Goal: Task Accomplishment & Management: Use online tool/utility

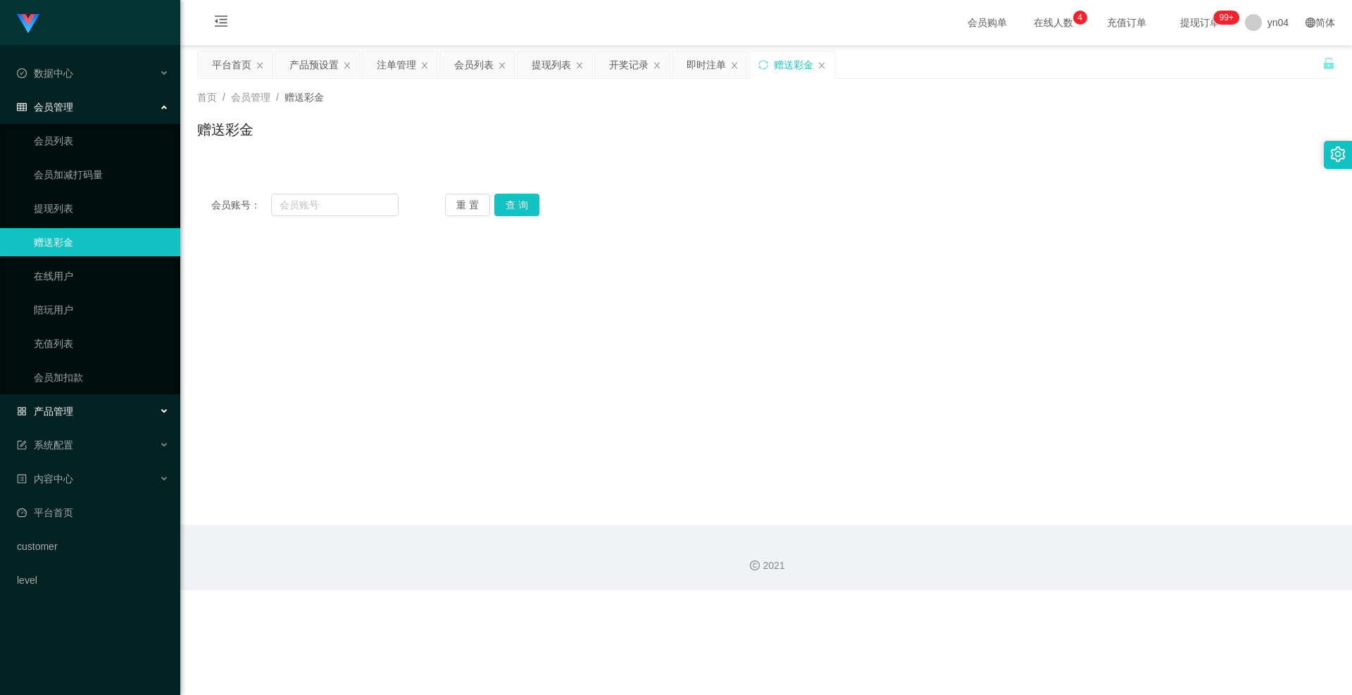
click at [63, 415] on span "产品管理" at bounding box center [45, 411] width 56 height 11
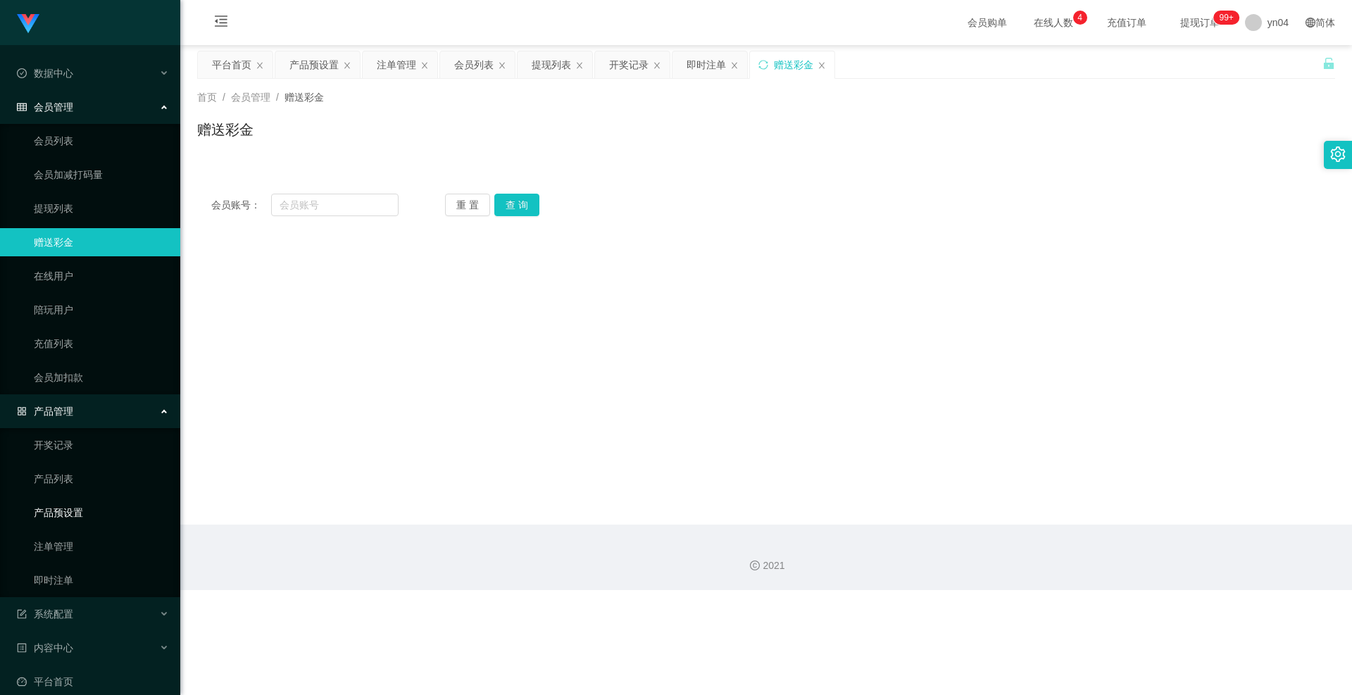
click at [73, 510] on link "产品预设置" at bounding box center [101, 513] width 135 height 28
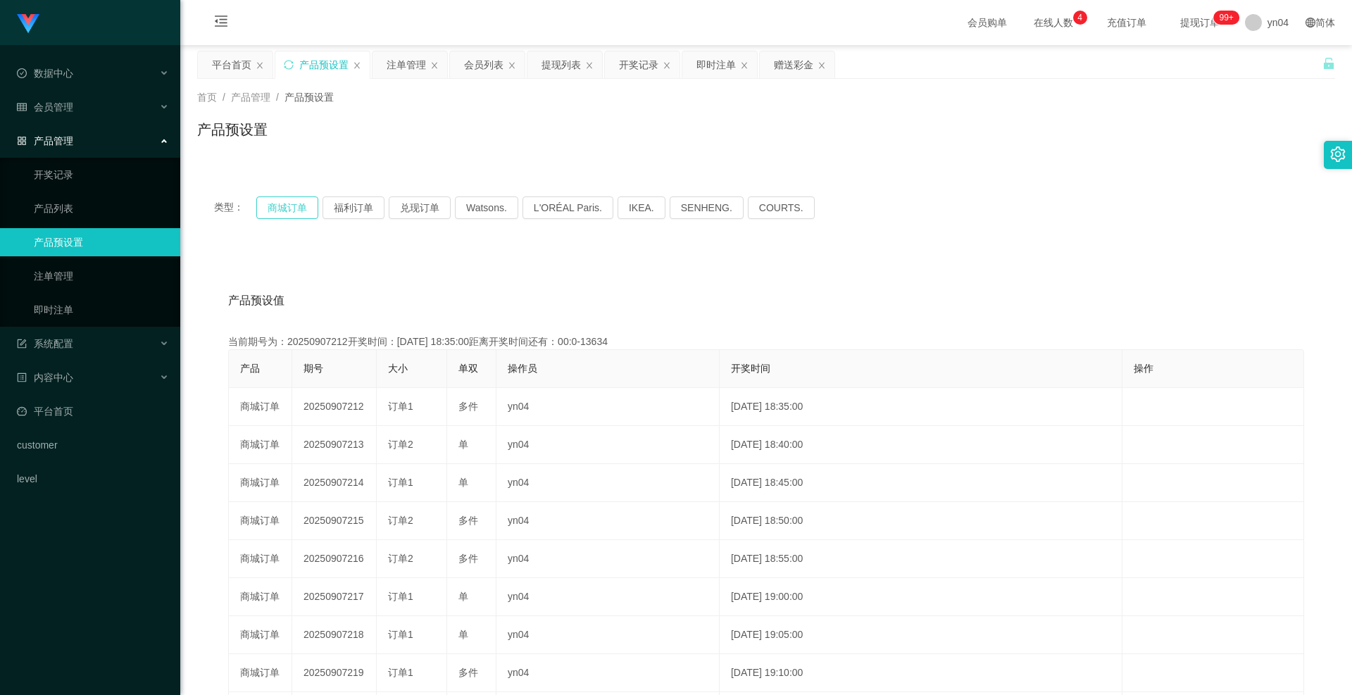
click at [275, 222] on div "类型： 商城订单 福利订单 兑现订单 Watsons. L'ORÉAL Paris. IKEA. [GEOGRAPHIC_DATA]. COURTS." at bounding box center [766, 208] width 1138 height 56
click at [284, 211] on button "商城订单" at bounding box center [287, 207] width 62 height 23
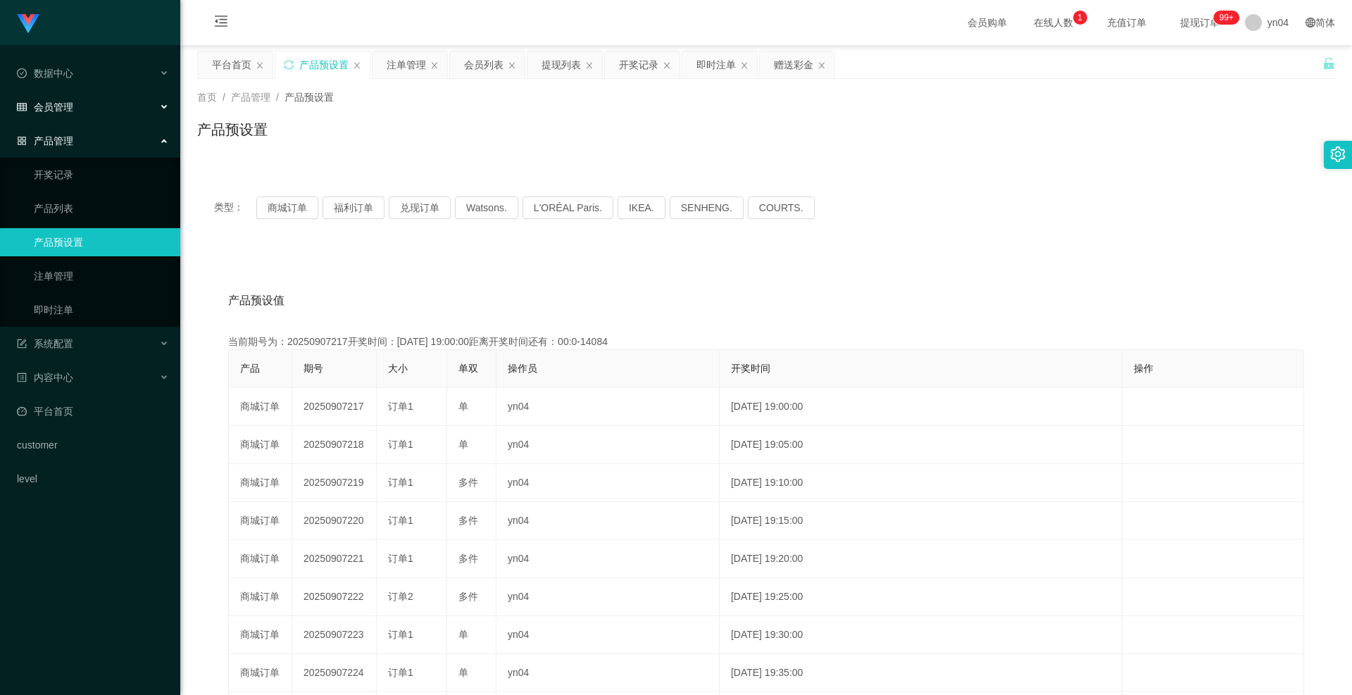
click at [75, 113] on div "会员管理" at bounding box center [90, 107] width 180 height 28
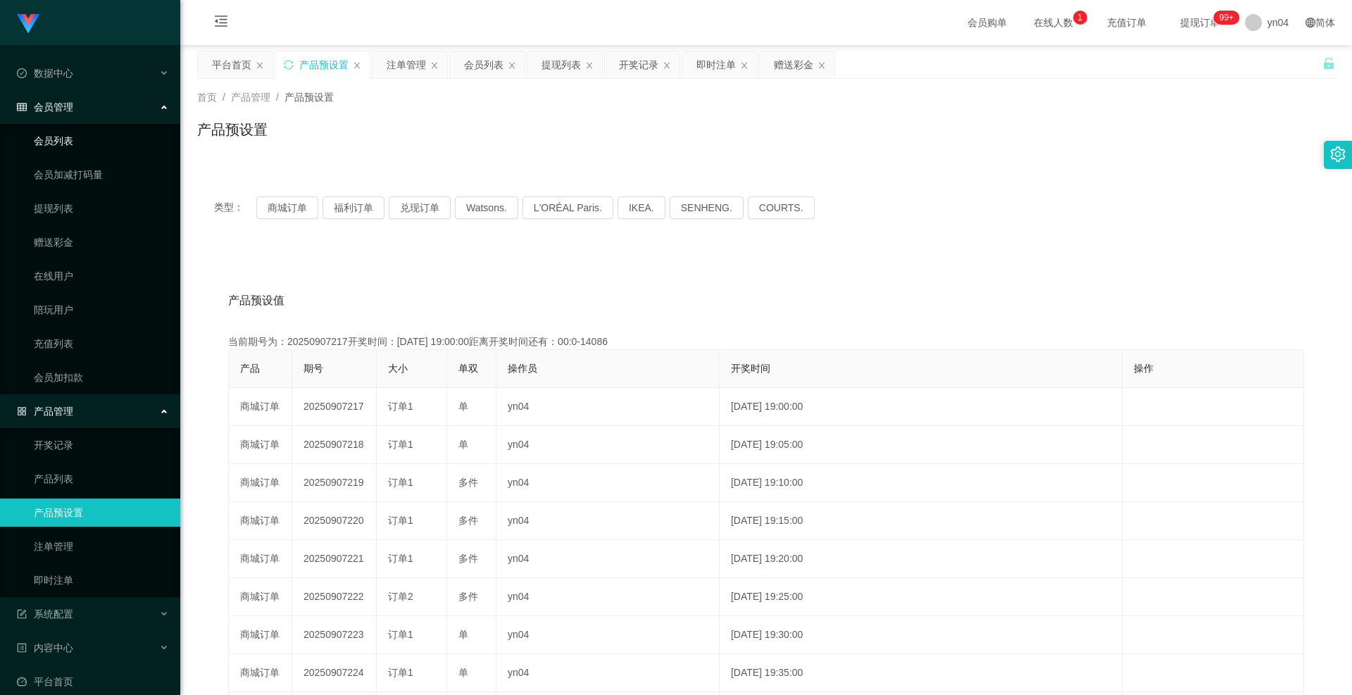
click at [71, 131] on link "会员列表" at bounding box center [101, 141] width 135 height 28
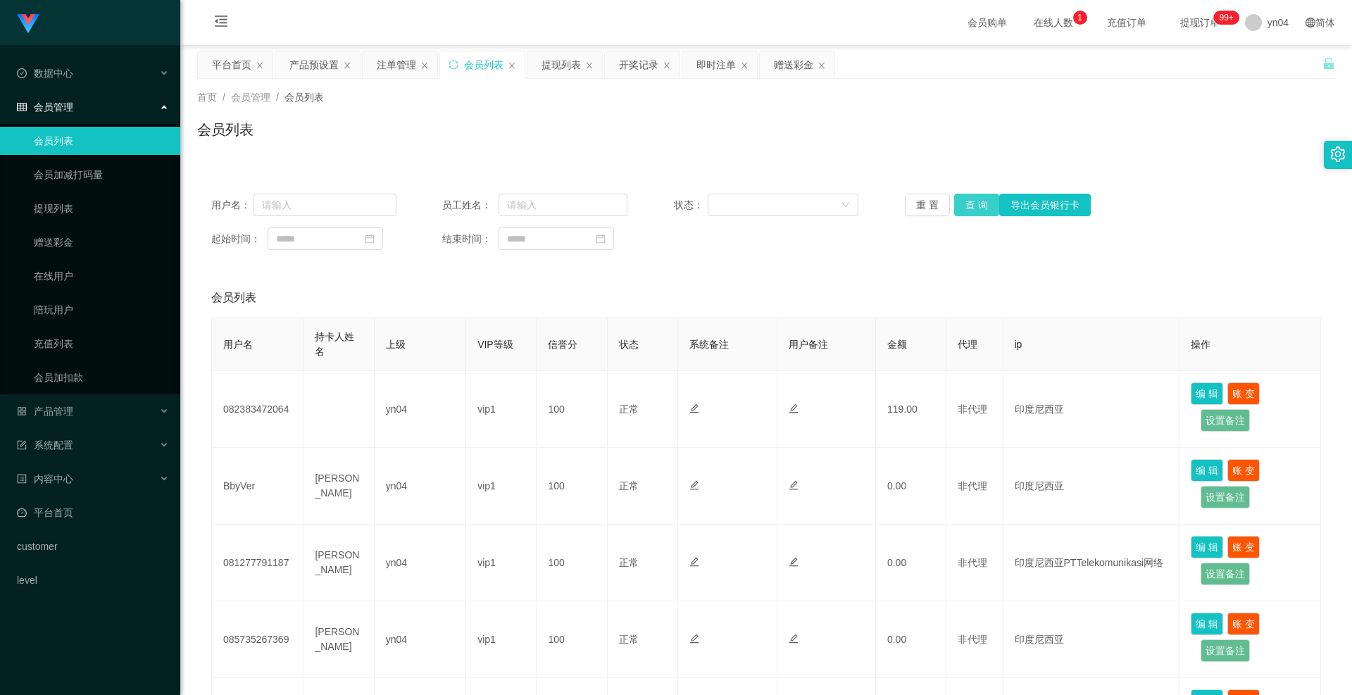
click at [980, 211] on button "查 询" at bounding box center [976, 205] width 45 height 23
click at [979, 210] on div "重 置 查 询 导出会员银行卡" at bounding box center [997, 205] width 185 height 23
click at [979, 210] on button "查 询" at bounding box center [976, 205] width 45 height 23
click at [979, 210] on div "重 置 查 询 导出会员银行卡" at bounding box center [997, 205] width 185 height 23
click at [979, 210] on button "查 询" at bounding box center [976, 205] width 45 height 23
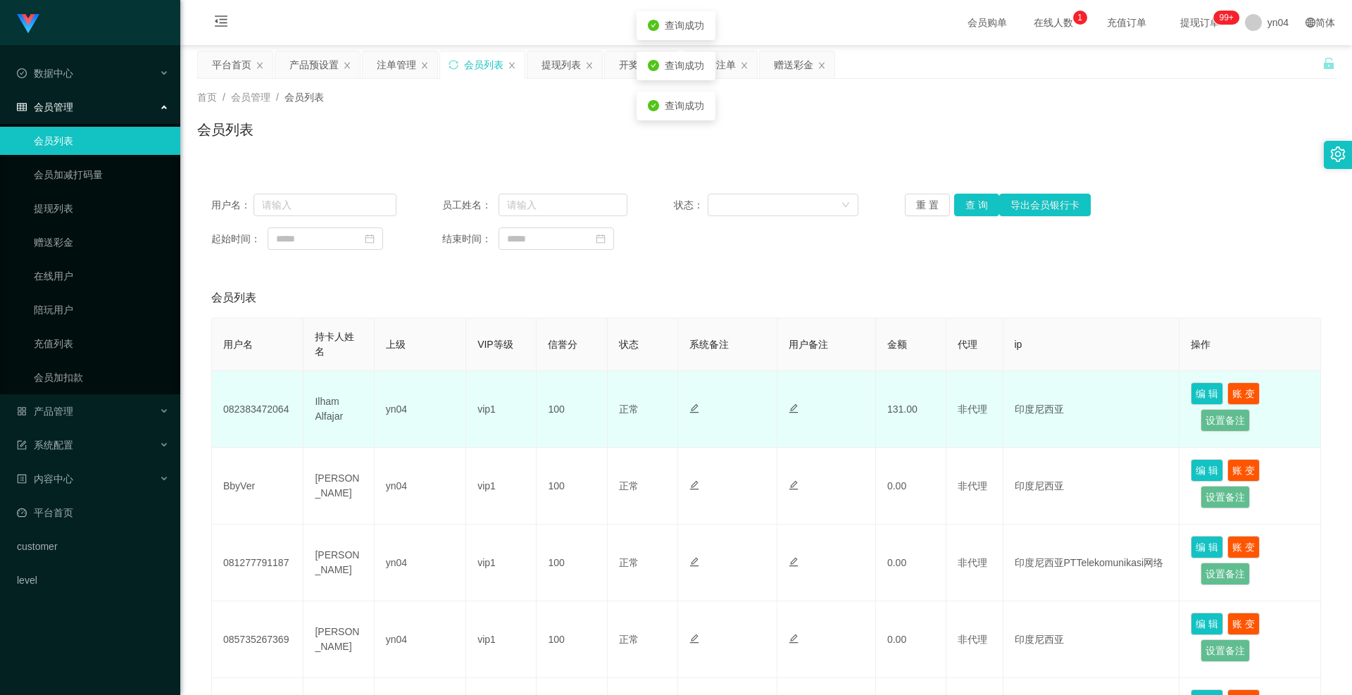
click at [258, 413] on td "082383472064" at bounding box center [258, 409] width 92 height 77
copy td "082383472064"
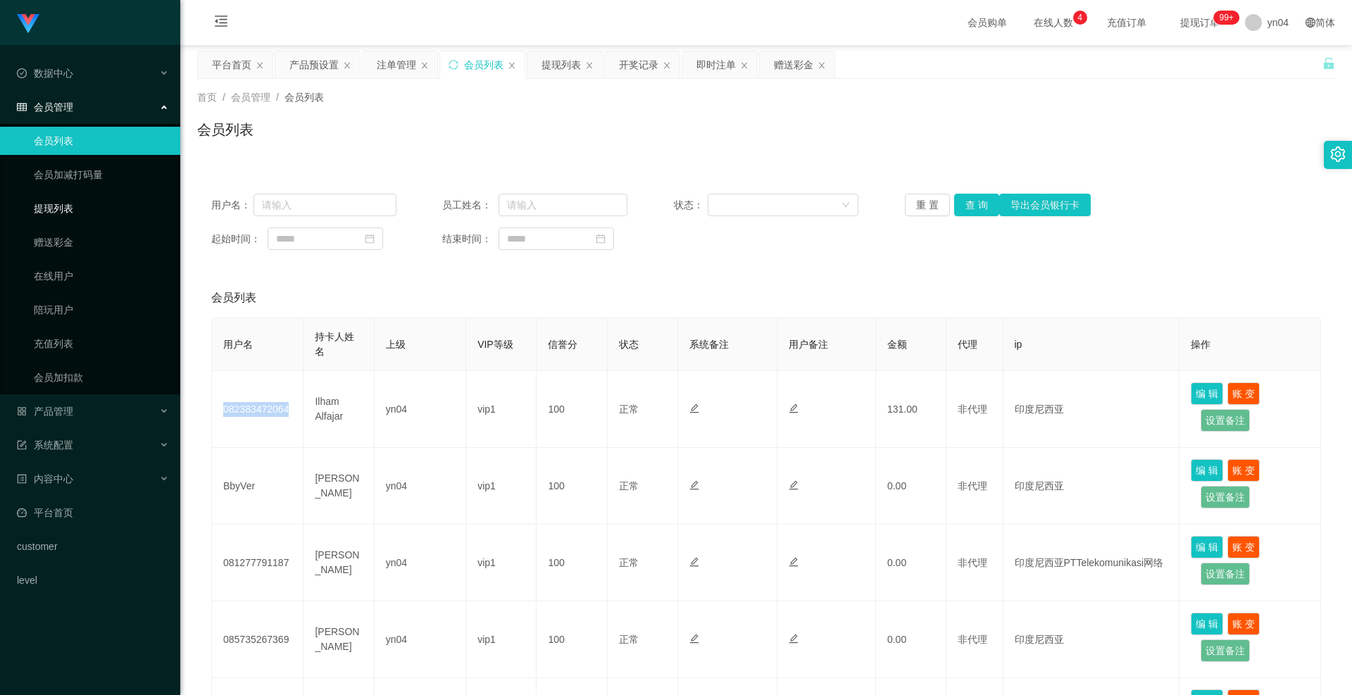
click at [67, 211] on link "提现列表" at bounding box center [101, 208] width 135 height 28
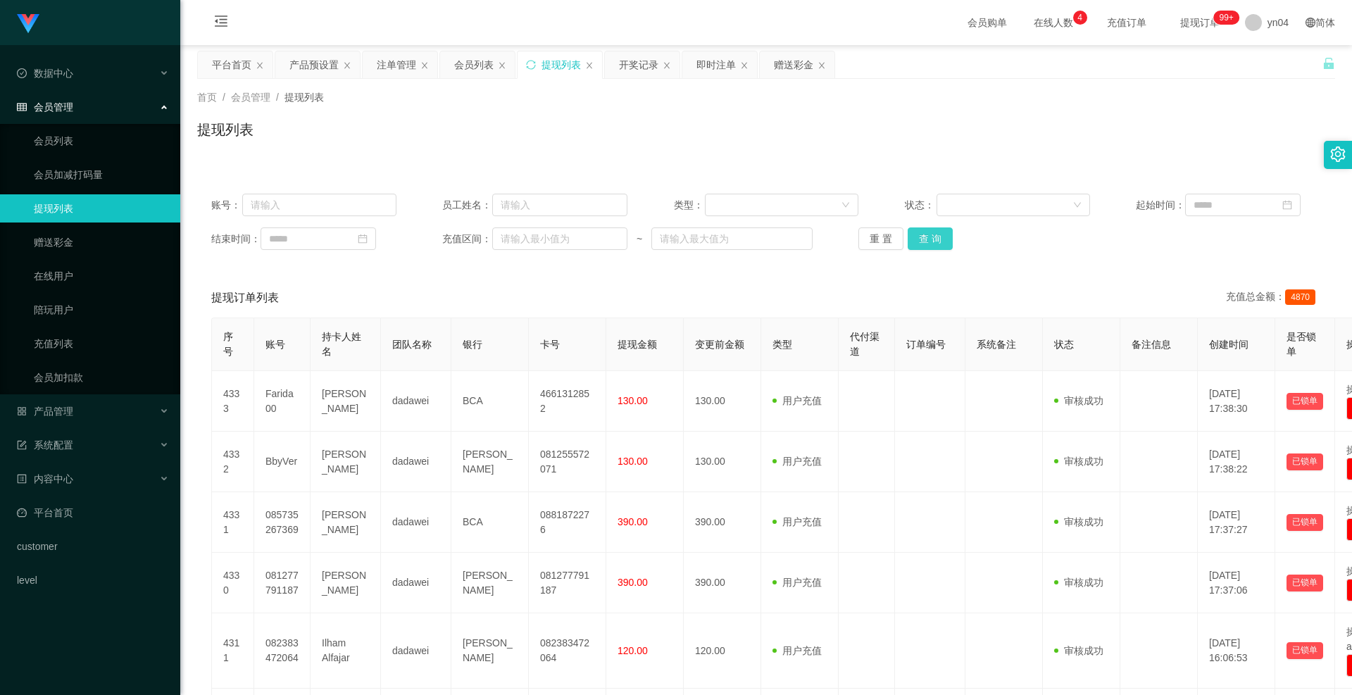
click at [934, 237] on button "查 询" at bounding box center [930, 238] width 45 height 23
click at [934, 237] on div "重 置 查 询" at bounding box center [950, 238] width 185 height 23
click at [934, 237] on button "查 询" at bounding box center [938, 238] width 61 height 23
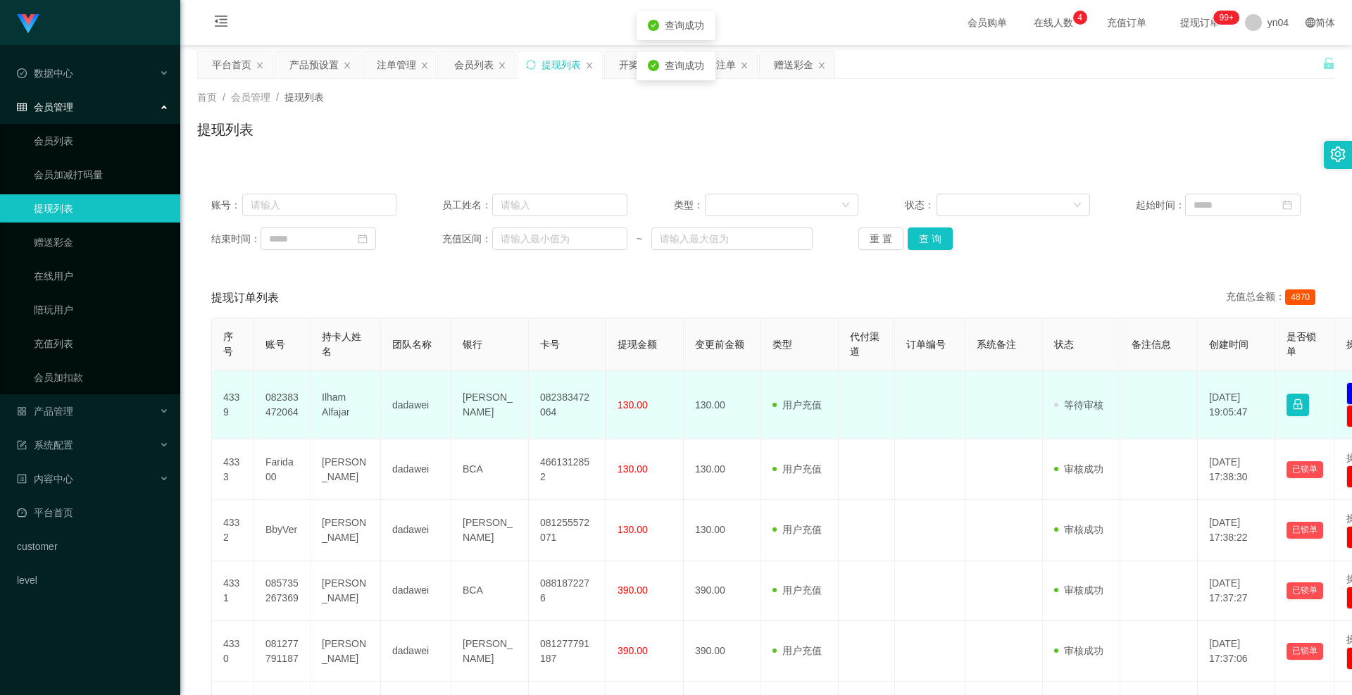
click at [275, 405] on td "082383472064" at bounding box center [282, 405] width 56 height 68
copy td "082383472064"
